Goal: Information Seeking & Learning: Learn about a topic

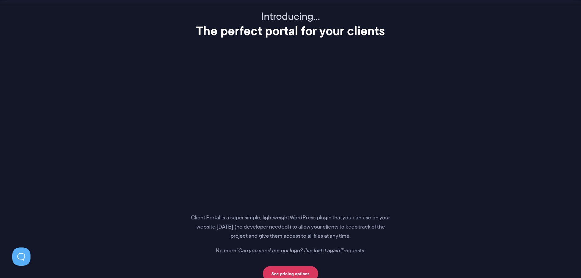
scroll to position [733, 0]
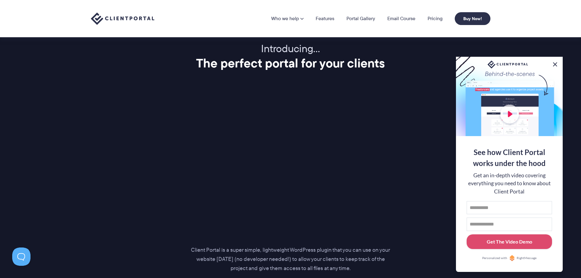
click at [554, 62] on button at bounding box center [555, 64] width 7 height 7
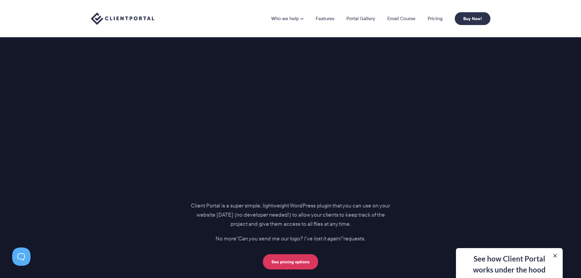
scroll to position [763, 0]
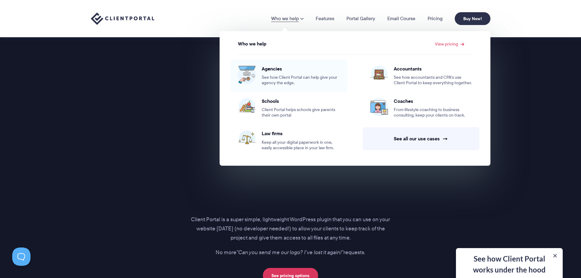
click at [280, 74] on div "Agencies See how Client Portal can help give your agency the edge." at bounding box center [301, 76] width 78 height 20
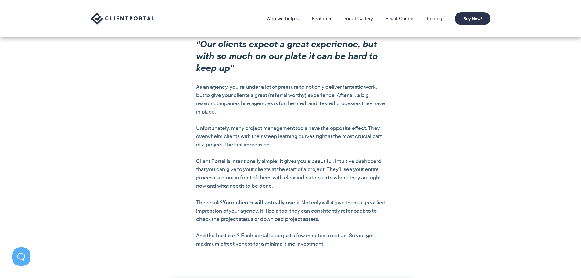
scroll to position [427, 0]
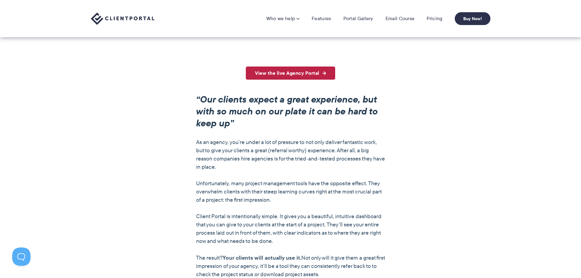
click at [319, 71] on link "View the live Agency Portal" at bounding box center [290, 73] width 89 height 13
click at [329, 17] on link "Features" at bounding box center [321, 19] width 19 height 6
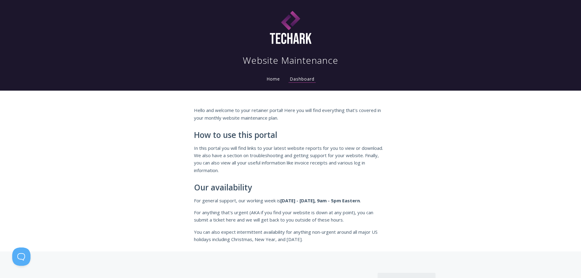
click at [274, 81] on link "Home" at bounding box center [274, 79] width 16 height 6
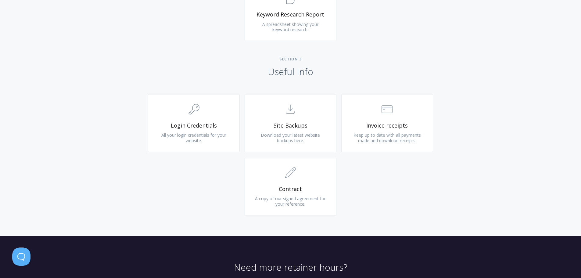
scroll to position [549, 0]
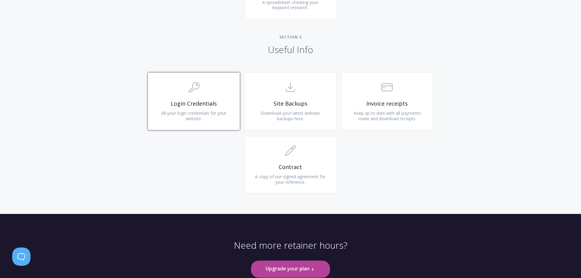
click at [215, 112] on span "All your login credentials for your website." at bounding box center [193, 115] width 65 height 11
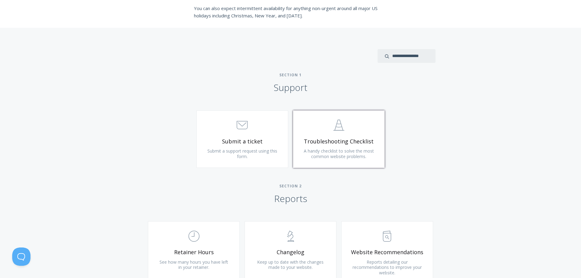
scroll to position [224, 0]
click at [319, 133] on span ".st0{fill:none;stroke:#000000;stroke-width:2;stroke-miterlimit:10;} Untitled-24" at bounding box center [339, 125] width 73 height 19
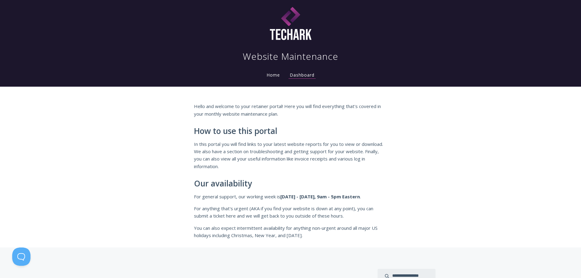
scroll to position [0, 0]
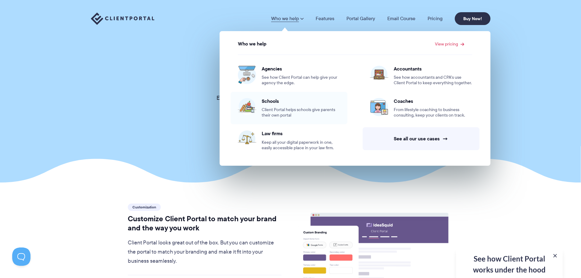
click at [276, 101] on span "Schools" at bounding box center [301, 101] width 78 height 6
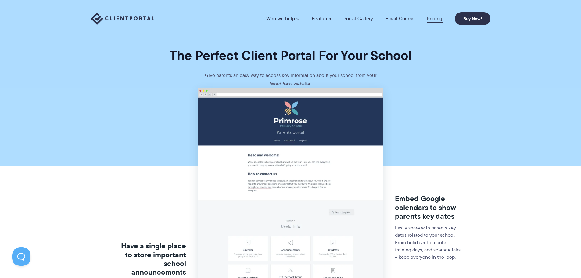
click at [433, 20] on link "Pricing" at bounding box center [435, 19] width 16 height 6
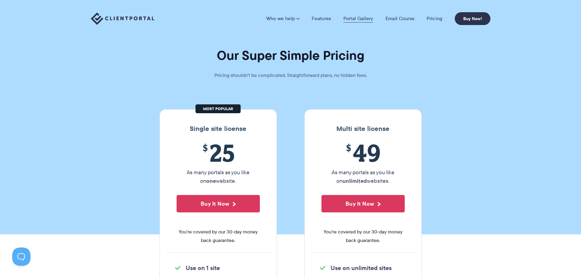
click at [347, 20] on link "Portal Gallery" at bounding box center [359, 19] width 30 height 6
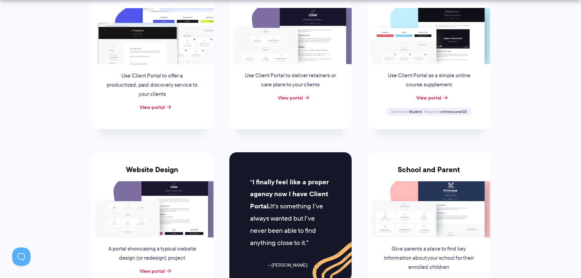
scroll to position [183, 0]
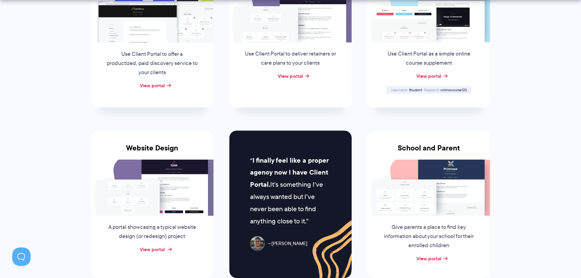
click at [161, 252] on link "View portal" at bounding box center [152, 249] width 25 height 7
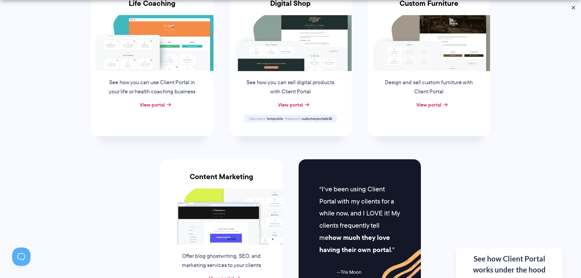
scroll to position [519, 0]
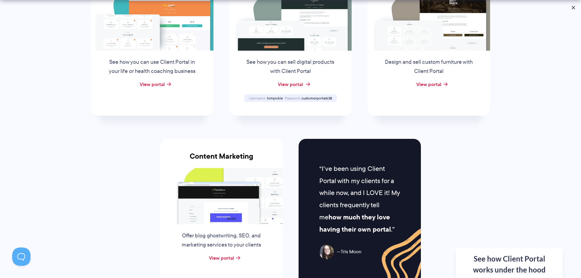
click at [298, 84] on link "View portal" at bounding box center [290, 84] width 25 height 7
click at [276, 98] on span "tompickle" at bounding box center [275, 98] width 16 height 5
copy span "tompickle"
click at [317, 97] on span "customerportal638" at bounding box center [317, 98] width 31 height 5
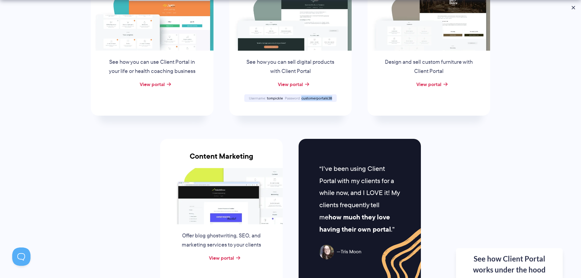
click at [317, 97] on span "customerportal638" at bounding box center [317, 98] width 31 height 5
copy span "customerportal638"
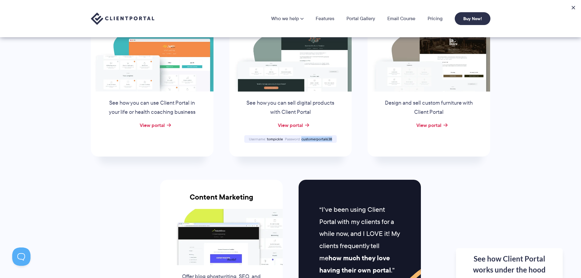
scroll to position [397, 0]
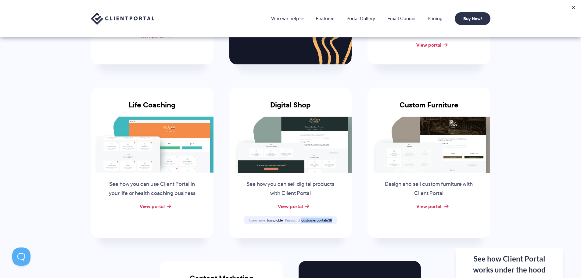
click at [440, 208] on link "View portal" at bounding box center [429, 206] width 25 height 7
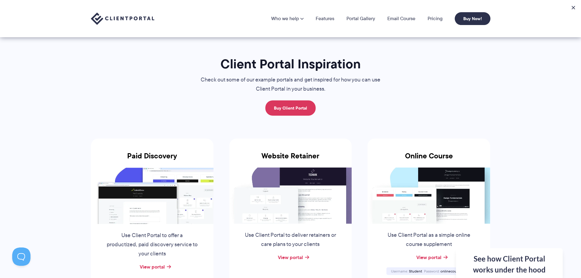
scroll to position [0, 0]
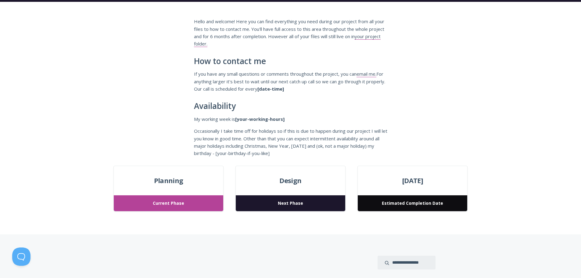
scroll to position [92, 0]
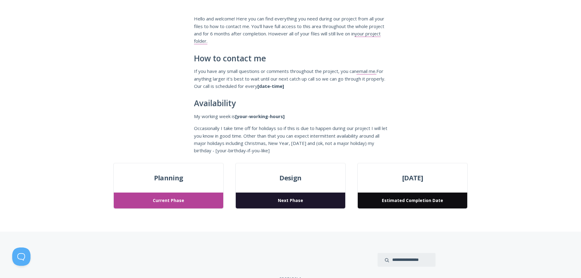
click at [176, 179] on span "Planning" at bounding box center [168, 177] width 109 height 11
click at [315, 203] on span "Next Phase" at bounding box center [290, 201] width 109 height 16
click at [299, 185] on div "Design Next Phase" at bounding box center [291, 186] width 110 height 46
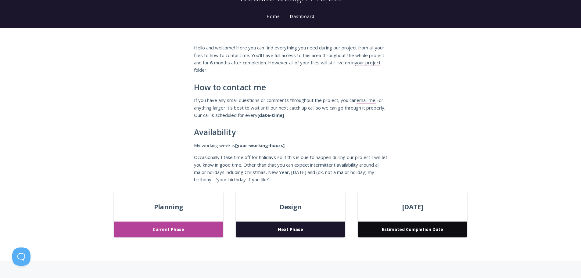
scroll to position [61, 0]
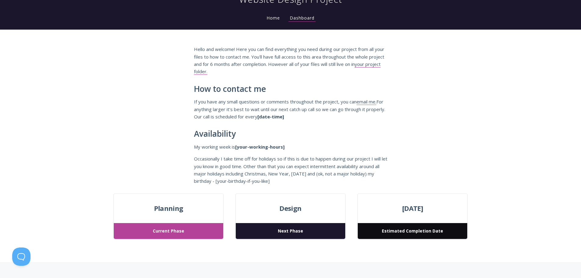
click at [397, 219] on div "March 24, 2023 Estimated Completion Date" at bounding box center [413, 217] width 110 height 46
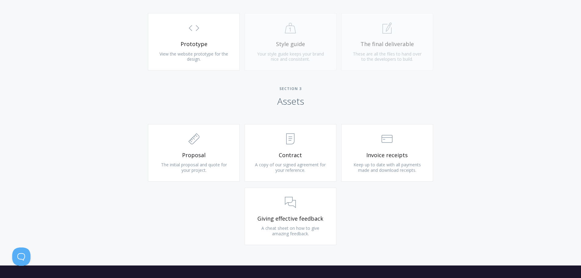
scroll to position [641, 0]
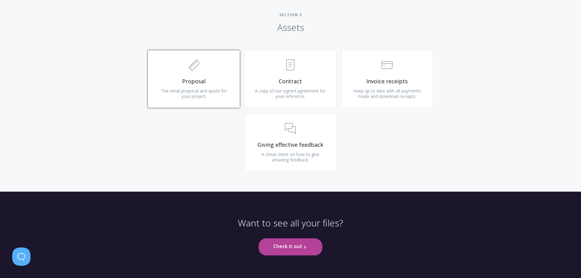
click at [194, 82] on span "Proposal" at bounding box center [194, 81] width 73 height 7
click at [382, 91] on span "Keep up to date with all payments made and download receipts." at bounding box center [387, 93] width 67 height 11
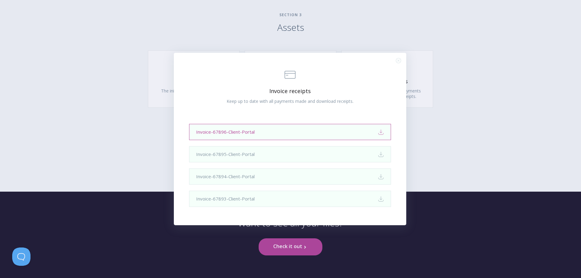
scroll to position [660, 0]
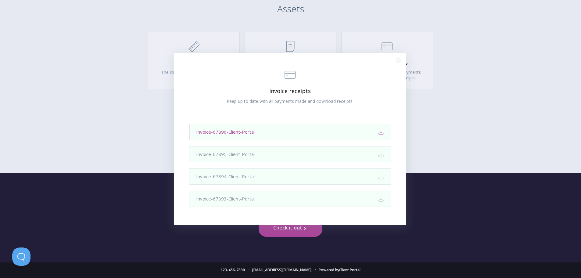
click at [345, 133] on link "Invoice-67896-Client-Portal Download" at bounding box center [290, 132] width 202 height 16
click at [447, 118] on div ".st0{fill:none;stroke:#000000;stroke-width:2;stroke-miterlimit:10;} Financial I…" at bounding box center [290, 139] width 581 height 278
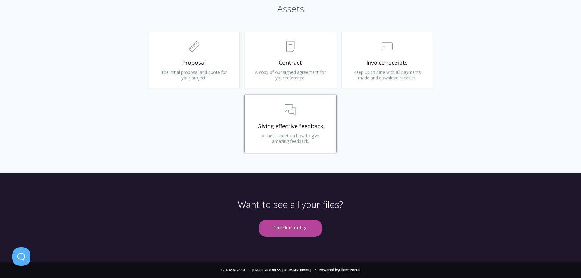
click at [321, 113] on span ".st0{fill:none;stroke:#000000;stroke-width:2;stroke-miterlimit:10;} 3. Communic…" at bounding box center [290, 110] width 73 height 19
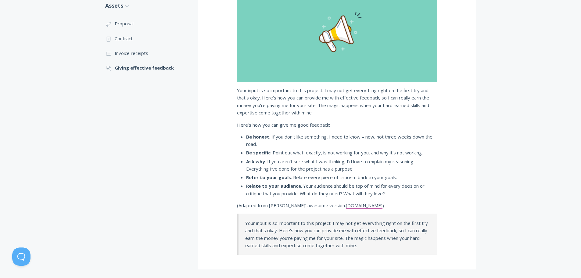
scroll to position [61, 0]
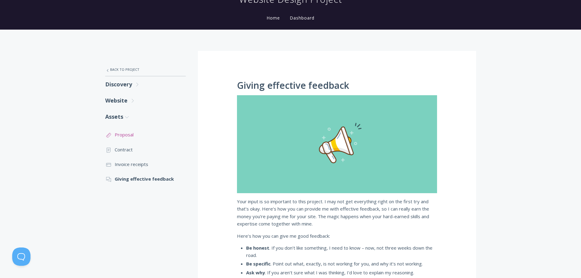
click at [117, 132] on link ".st0{fill:none;stroke:#000000;stroke-width:2;stroke-miterlimit:10;} 2. Design -…" at bounding box center [145, 134] width 81 height 15
click at [128, 102] on link "Website .st0{fill:none;stroke:#000000;stroke-width:2;stroke-miterlimit:10;} Unt…" at bounding box center [145, 100] width 81 height 16
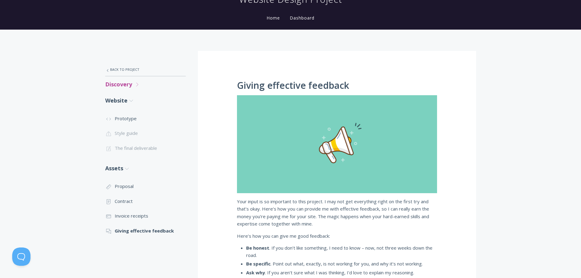
click at [128, 90] on link "Discovery .st0{fill:none;stroke:#000000;stroke-width:2;stroke-miterlimit:10;} U…" at bounding box center [145, 84] width 81 height 16
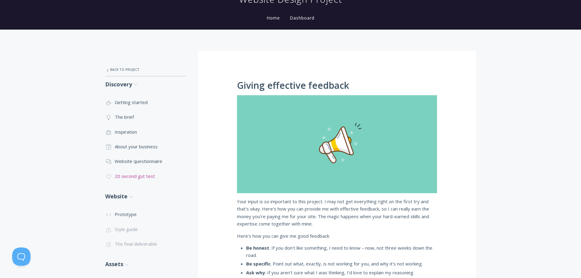
click at [126, 174] on link ".cls-1{fill:none;stroke:#000;stroke-miterlimit:10;stroke-width:2px;} 1. General…" at bounding box center [145, 176] width 81 height 15
